Goal: Task Accomplishment & Management: Manage account settings

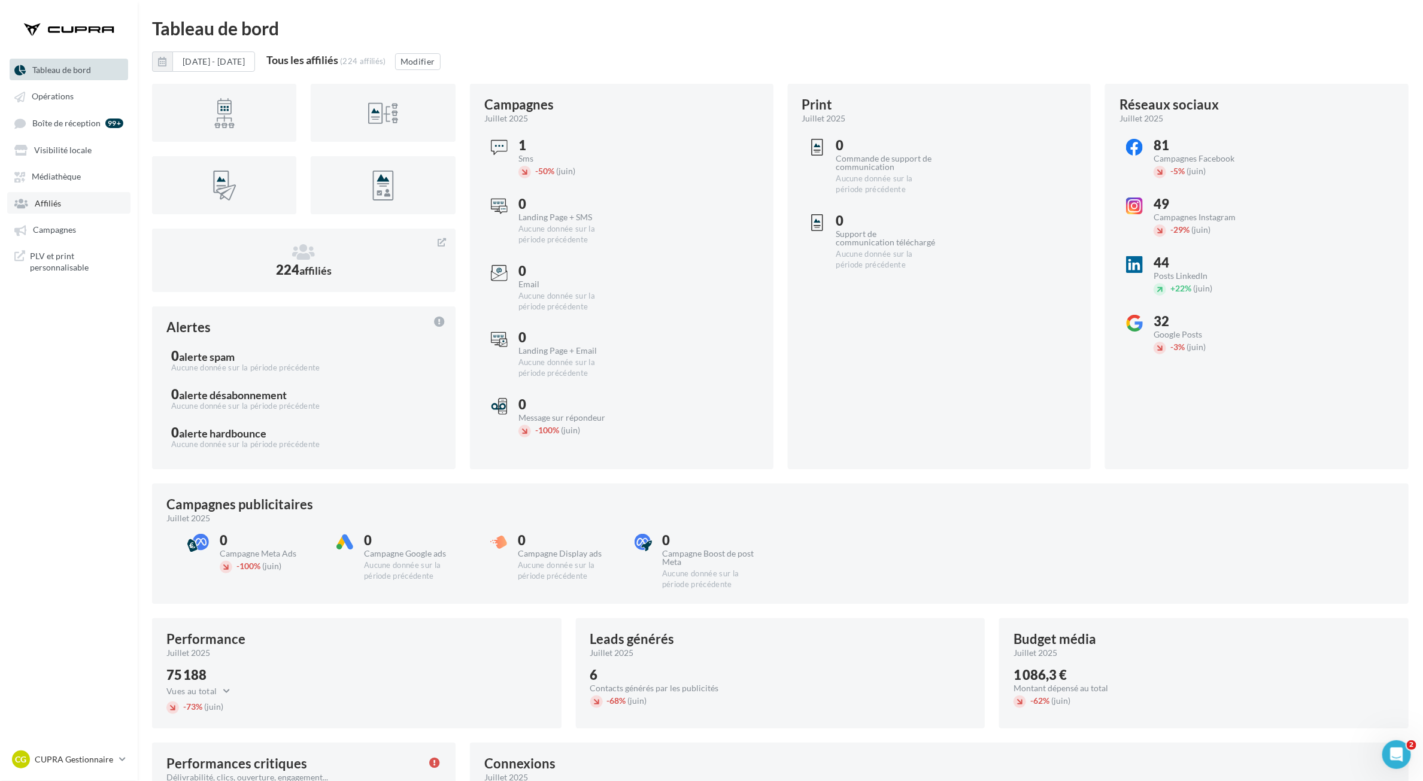
click at [60, 198] on link "Affiliés" at bounding box center [68, 203] width 123 height 22
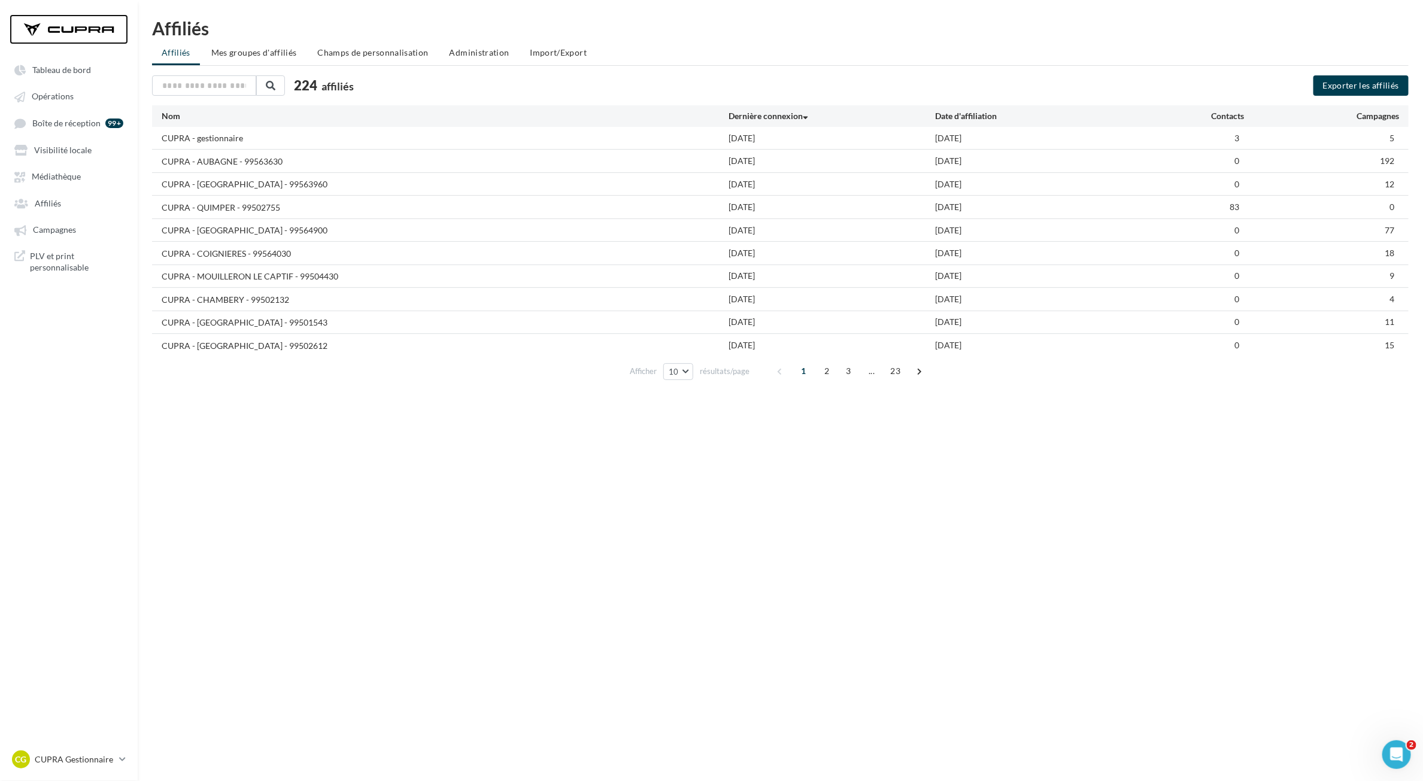
click at [78, 35] on div at bounding box center [69, 29] width 96 height 30
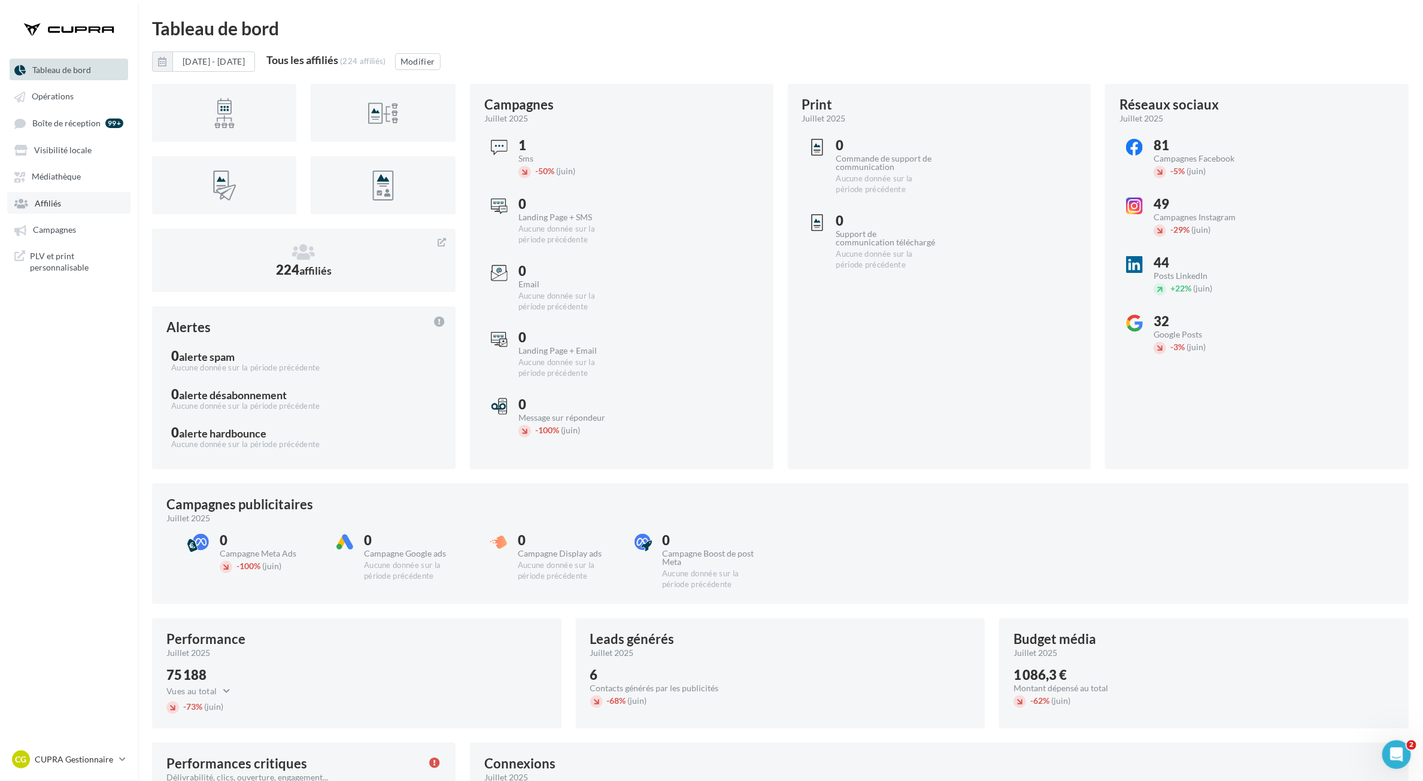
click at [35, 204] on span "Affiliés" at bounding box center [48, 203] width 26 height 10
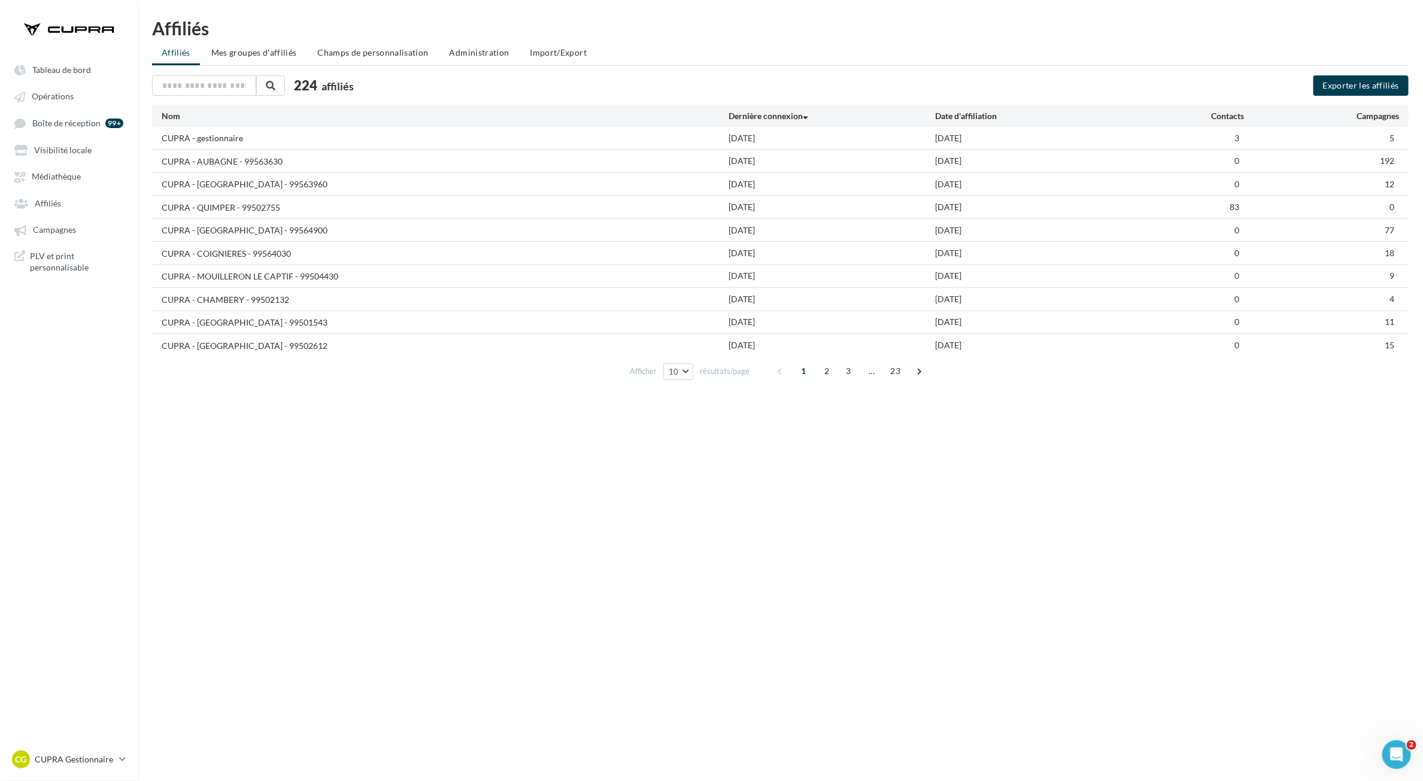
click at [1354, 141] on div "5" at bounding box center [1321, 138] width 154 height 12
click at [471, 51] on span "Administration" at bounding box center [480, 52] width 60 height 10
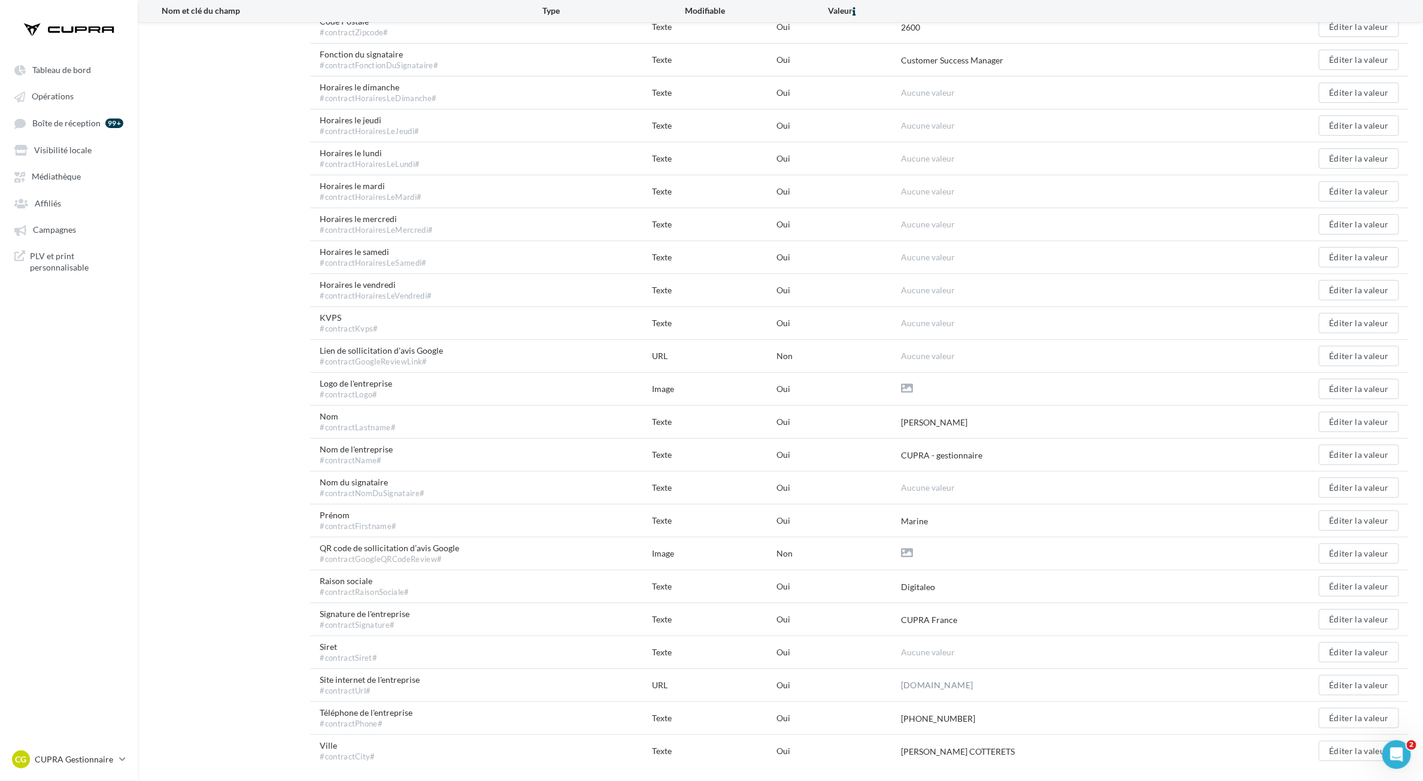
scroll to position [381, 0]
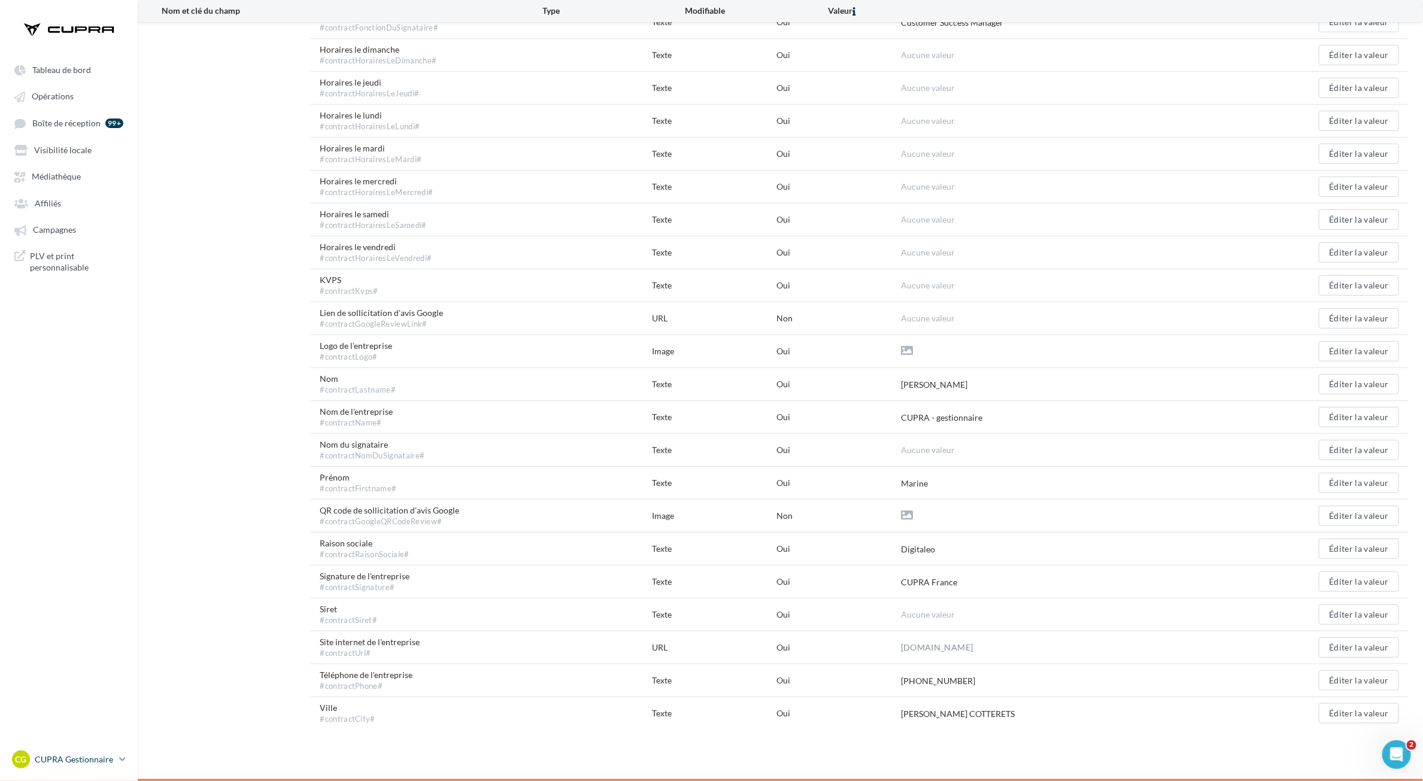
click at [69, 757] on p "CUPRA Gestionnaire" at bounding box center [75, 760] width 80 height 12
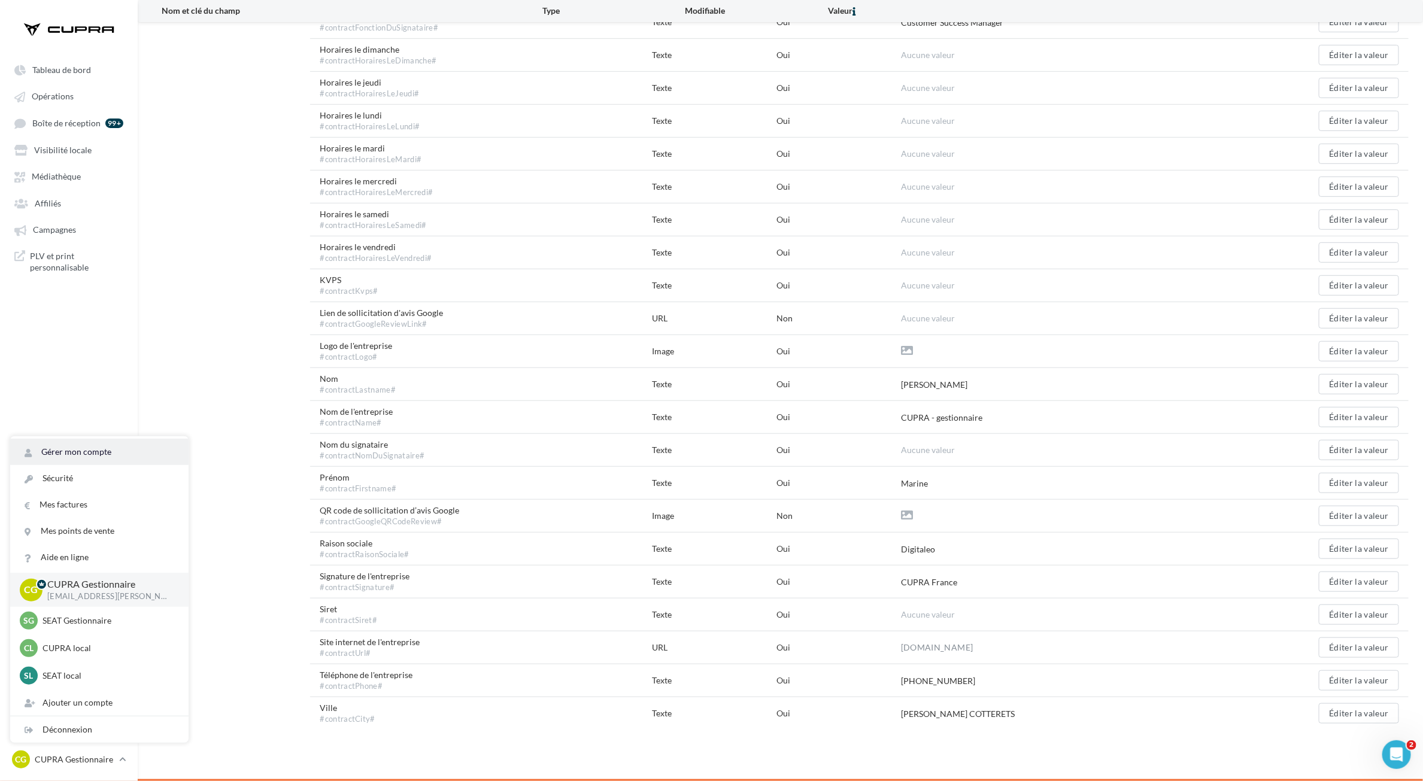
click at [81, 447] on link "Gérer mon compte" at bounding box center [99, 452] width 178 height 26
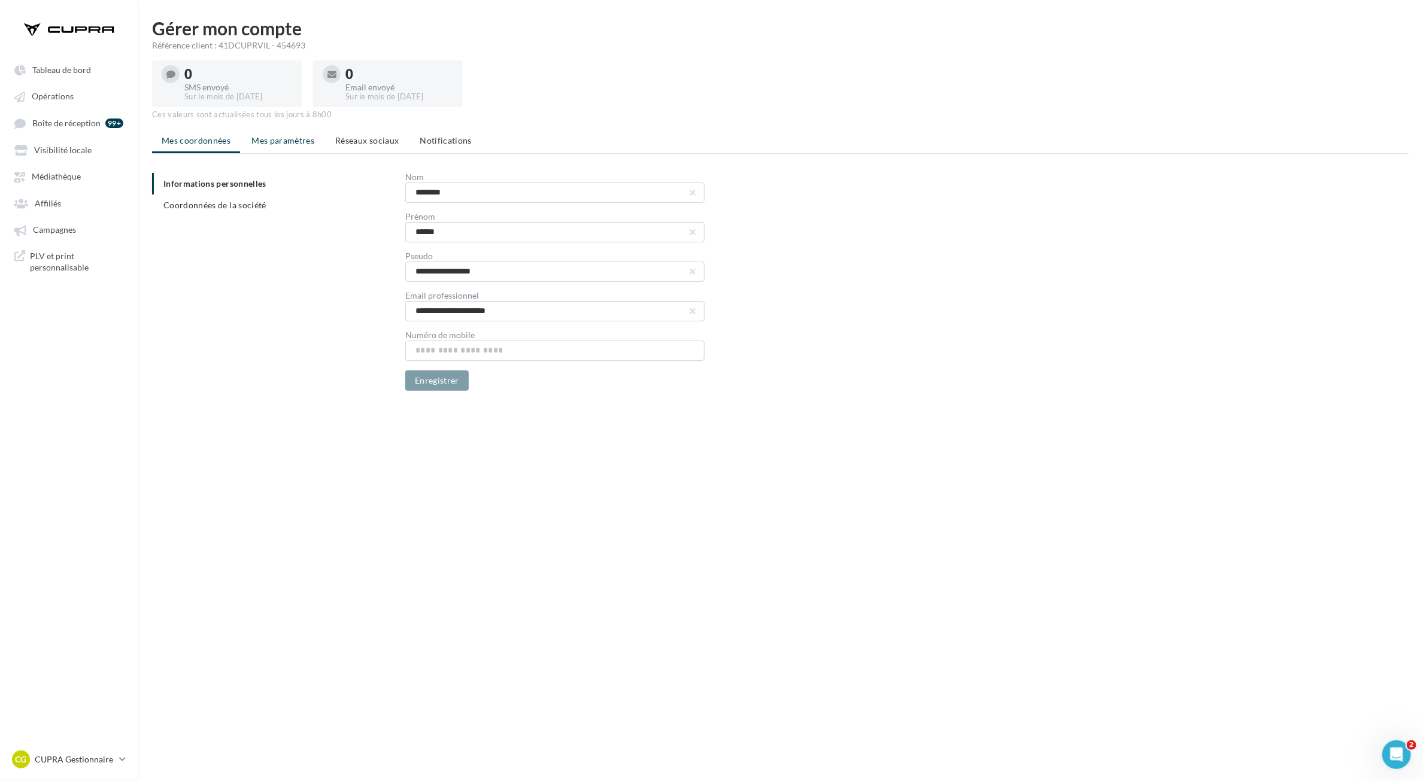
click at [299, 142] on span "Mes paramètres" at bounding box center [282, 140] width 63 height 10
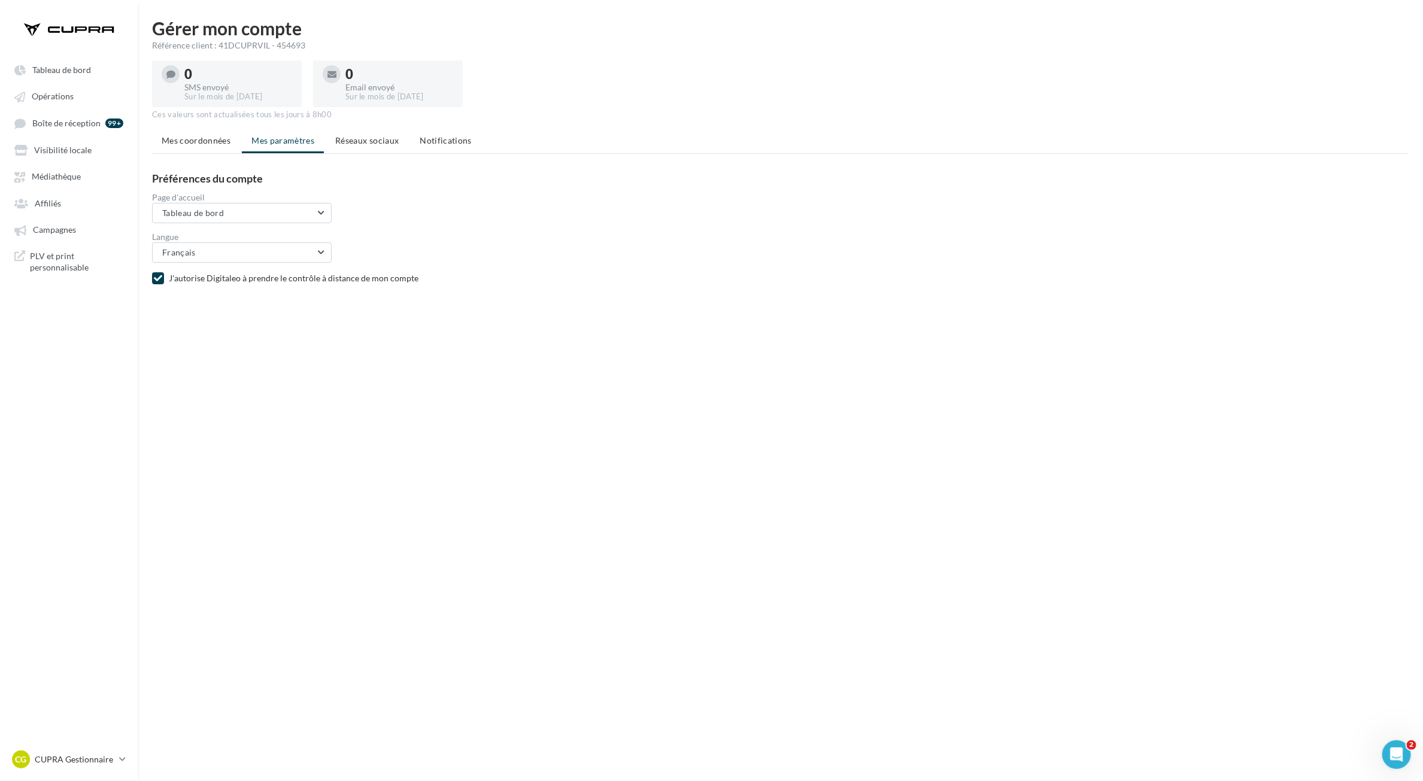
click at [352, 324] on div "Tableau de bord Opérations Affiliés" at bounding box center [711, 409] width 1423 height 781
click at [75, 758] on p "CUPRA Gestionnaire" at bounding box center [75, 760] width 80 height 12
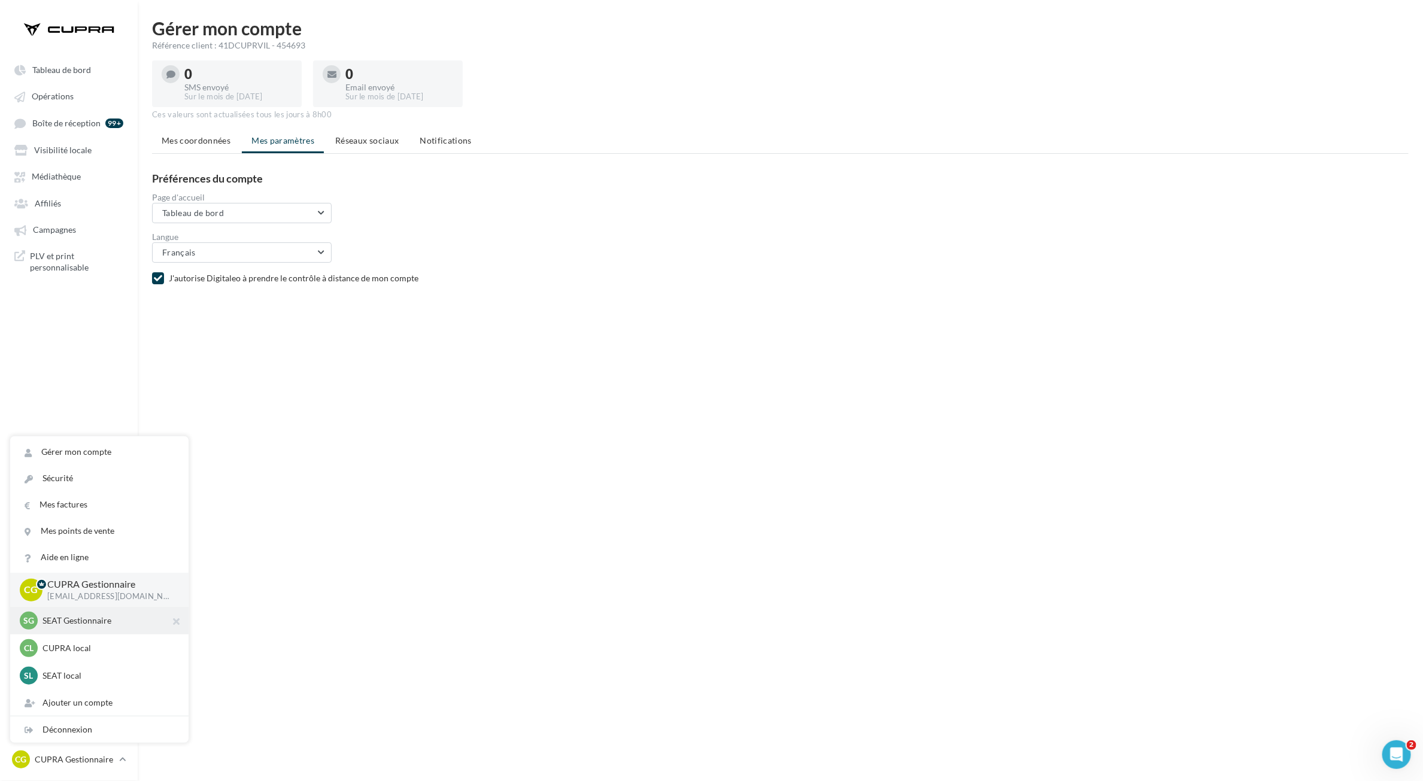
click at [74, 626] on p "SEAT Gestionnaire" at bounding box center [108, 621] width 132 height 12
